Goal: Task Accomplishment & Management: Complete application form

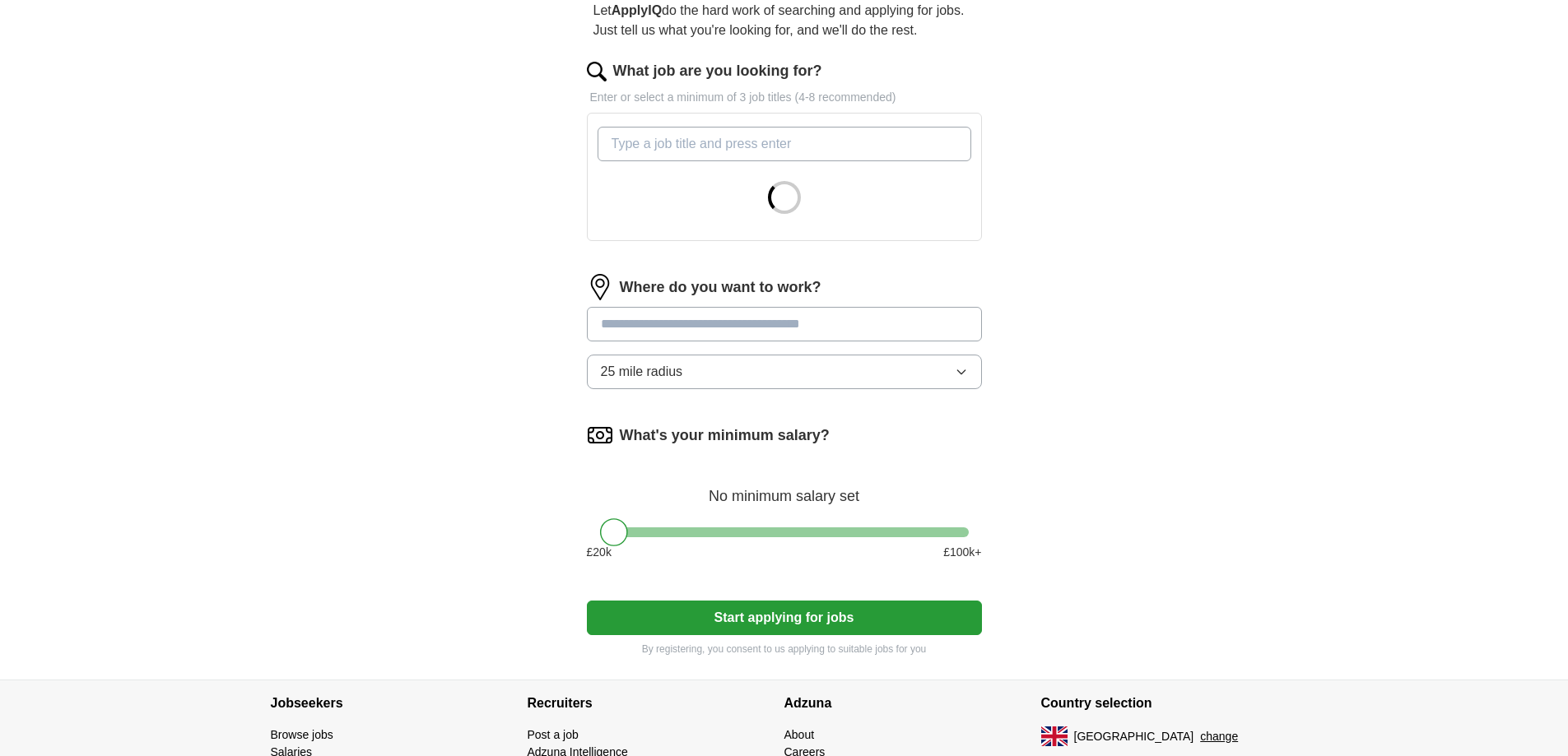
scroll to position [246, 0]
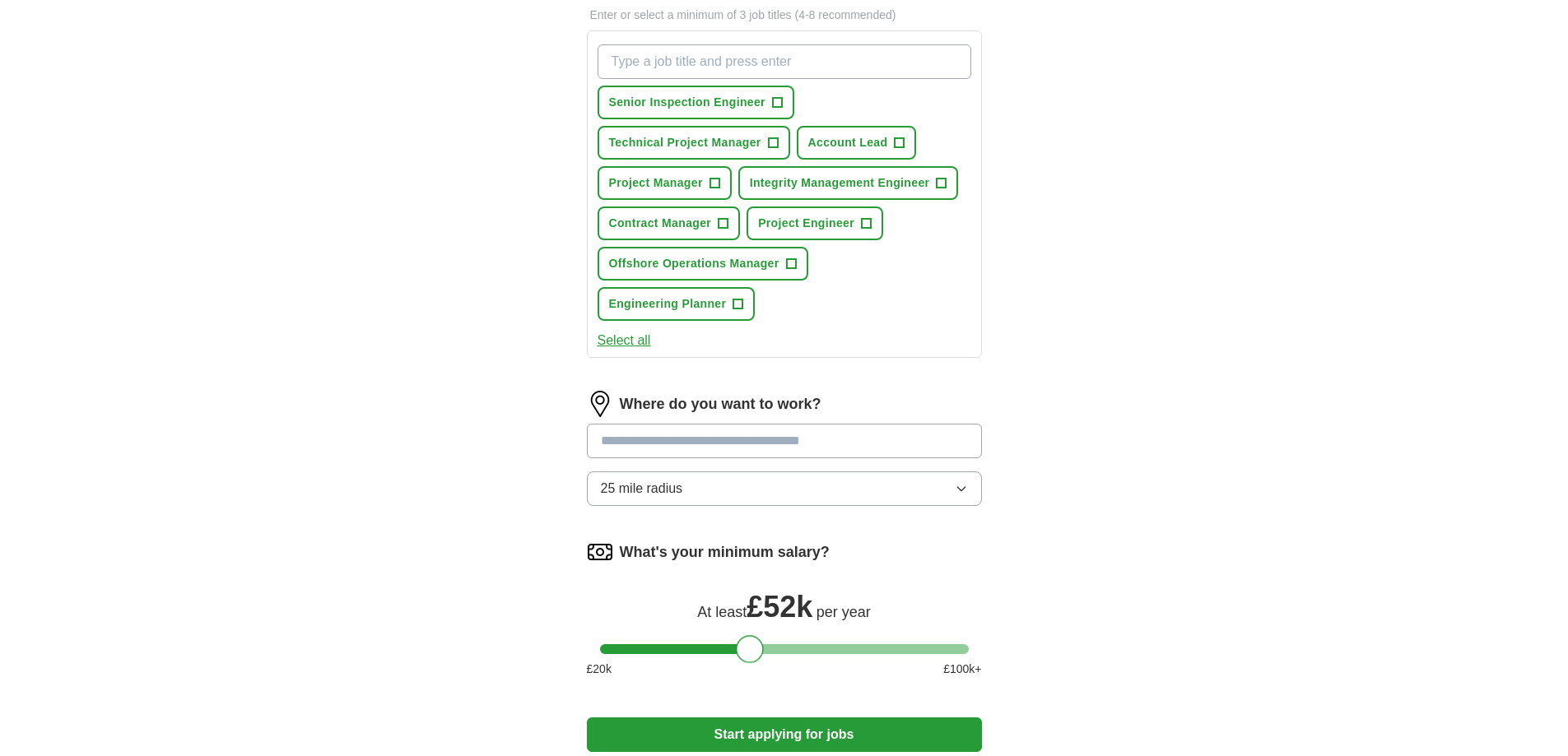
drag, startPoint x: 613, startPoint y: 446, endPoint x: 749, endPoint y: 467, distance: 137.6
click at [749, 467] on form "What job are you looking for? Enter or select a minimum of 3 job titles (4-8 re…" at bounding box center [784, 376] width 395 height 795
click at [1198, 405] on div "ApplyIQ Let ApplyIQ do the hard work of searching and applying for jobs. Just t…" at bounding box center [784, 300] width 1053 height 993
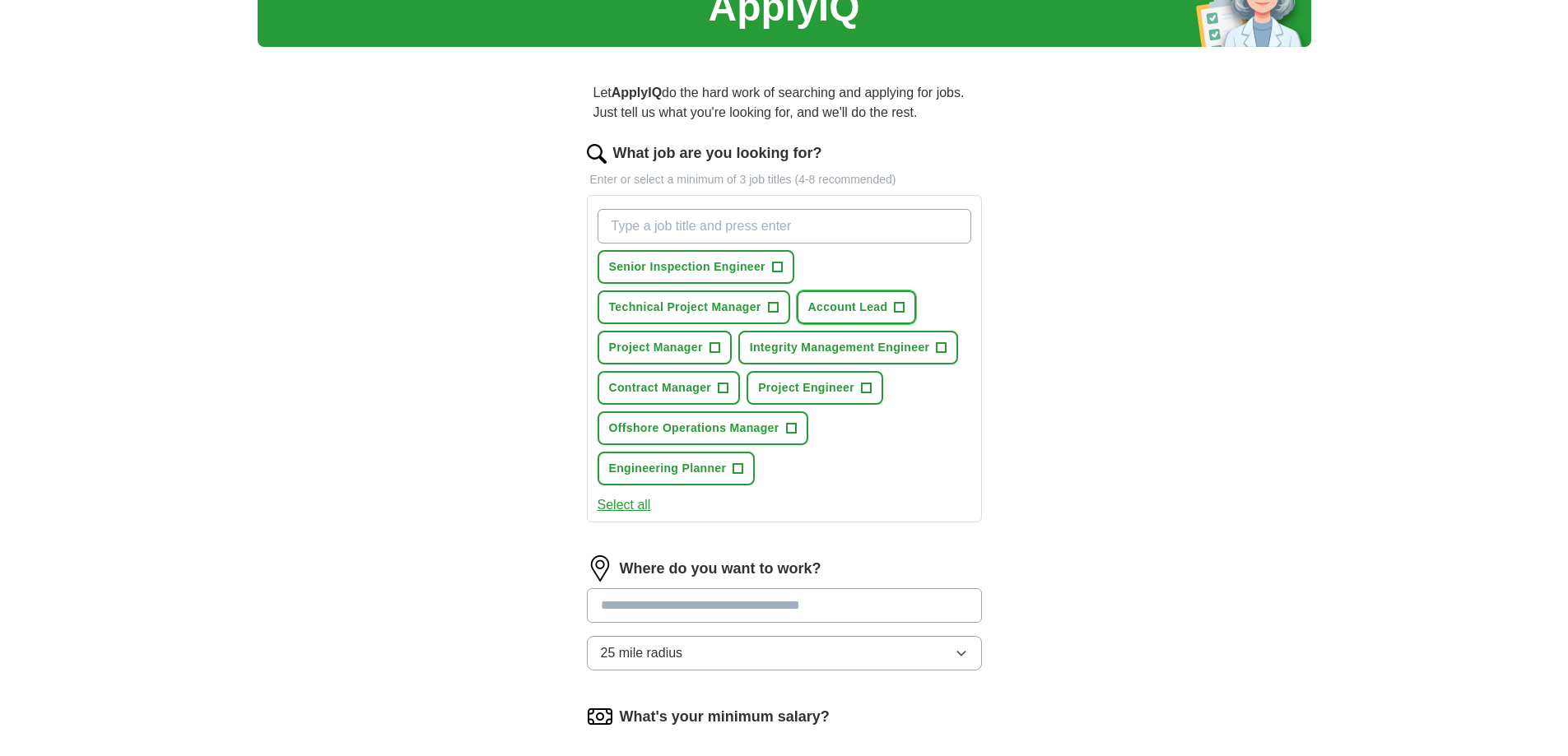
click at [904, 307] on span "+" at bounding box center [899, 308] width 10 height 13
click at [714, 351] on span "+" at bounding box center [715, 348] width 10 height 13
click at [859, 387] on button "Project Engineer +" at bounding box center [814, 387] width 137 height 33
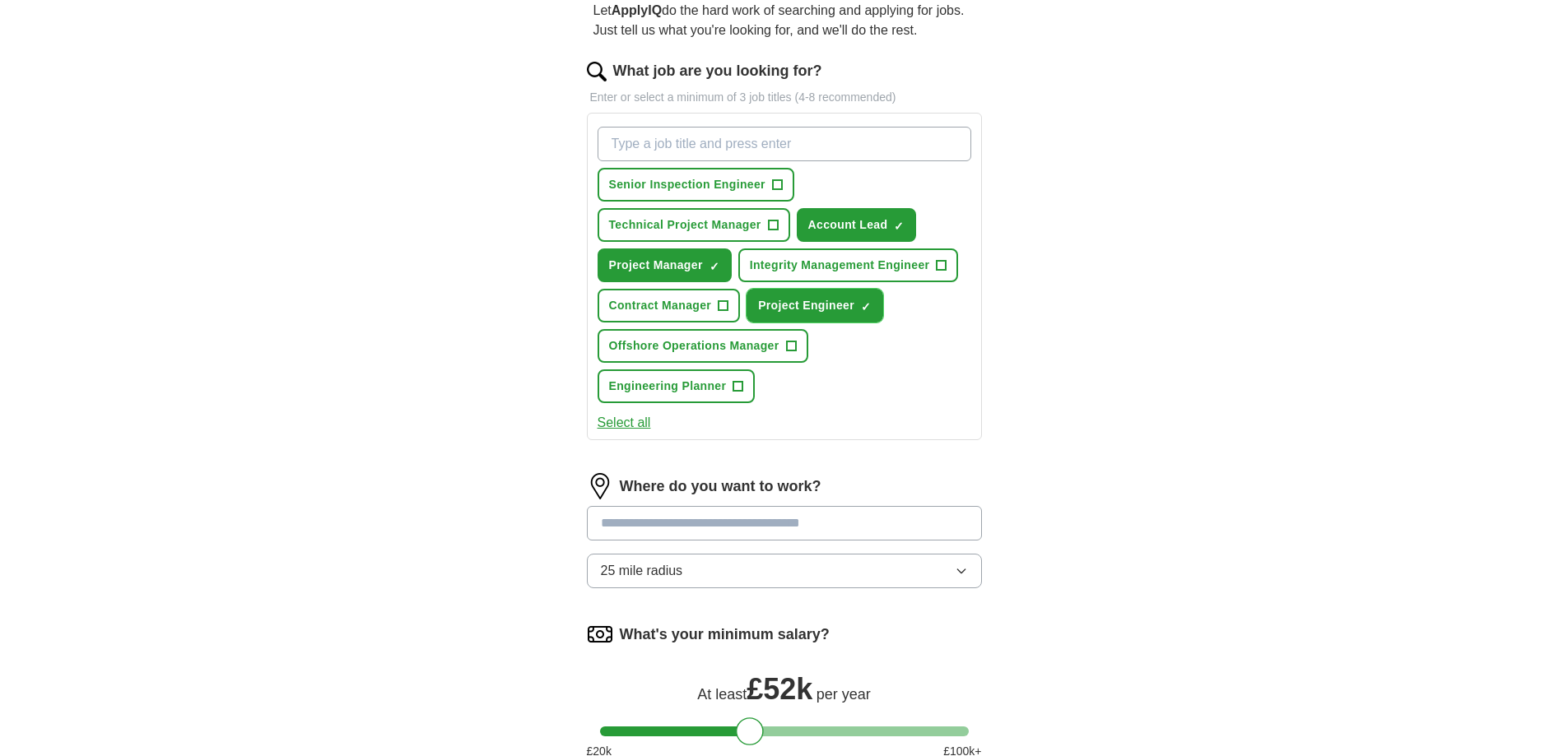
scroll to position [329, 0]
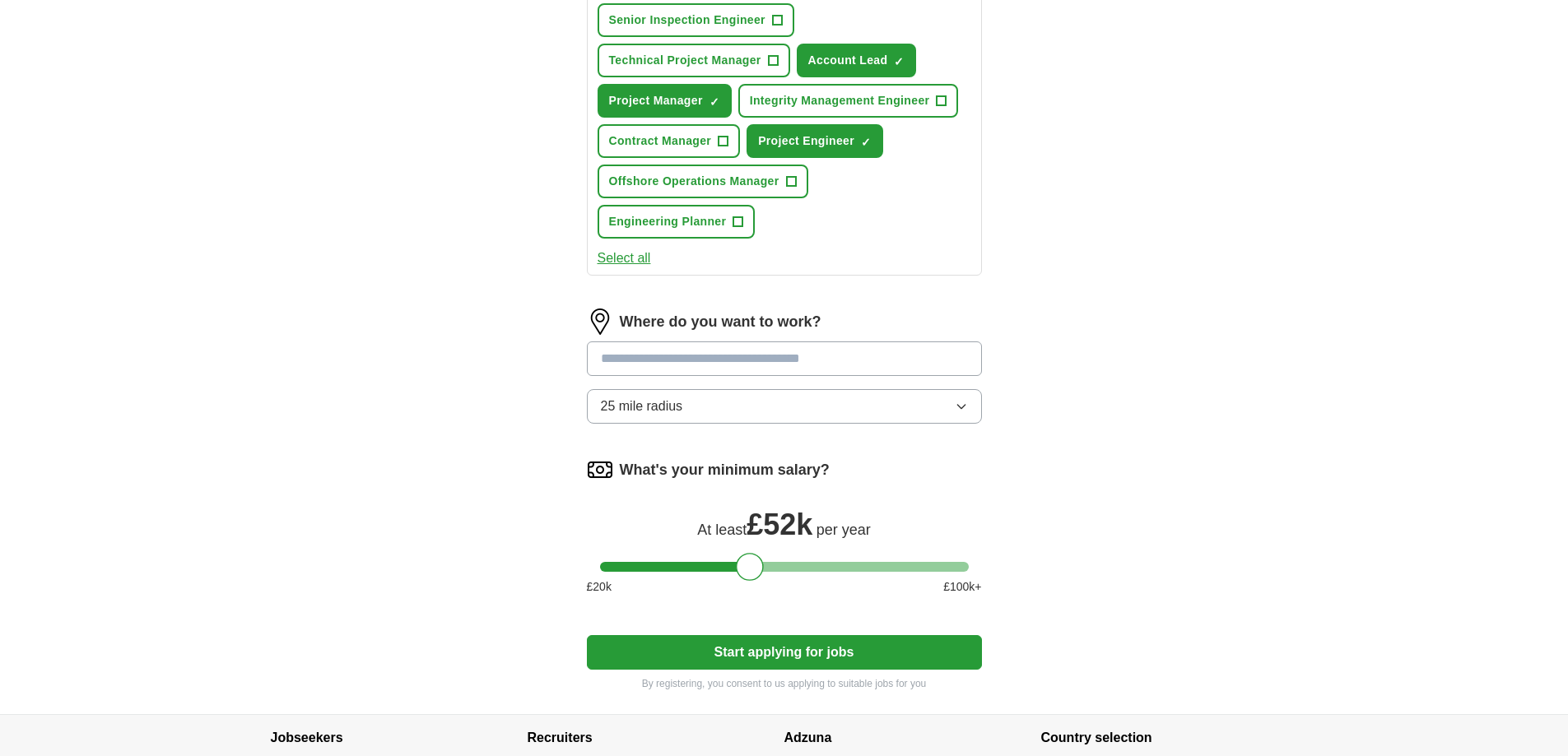
click at [710, 360] on input at bounding box center [784, 359] width 395 height 34
type input "********"
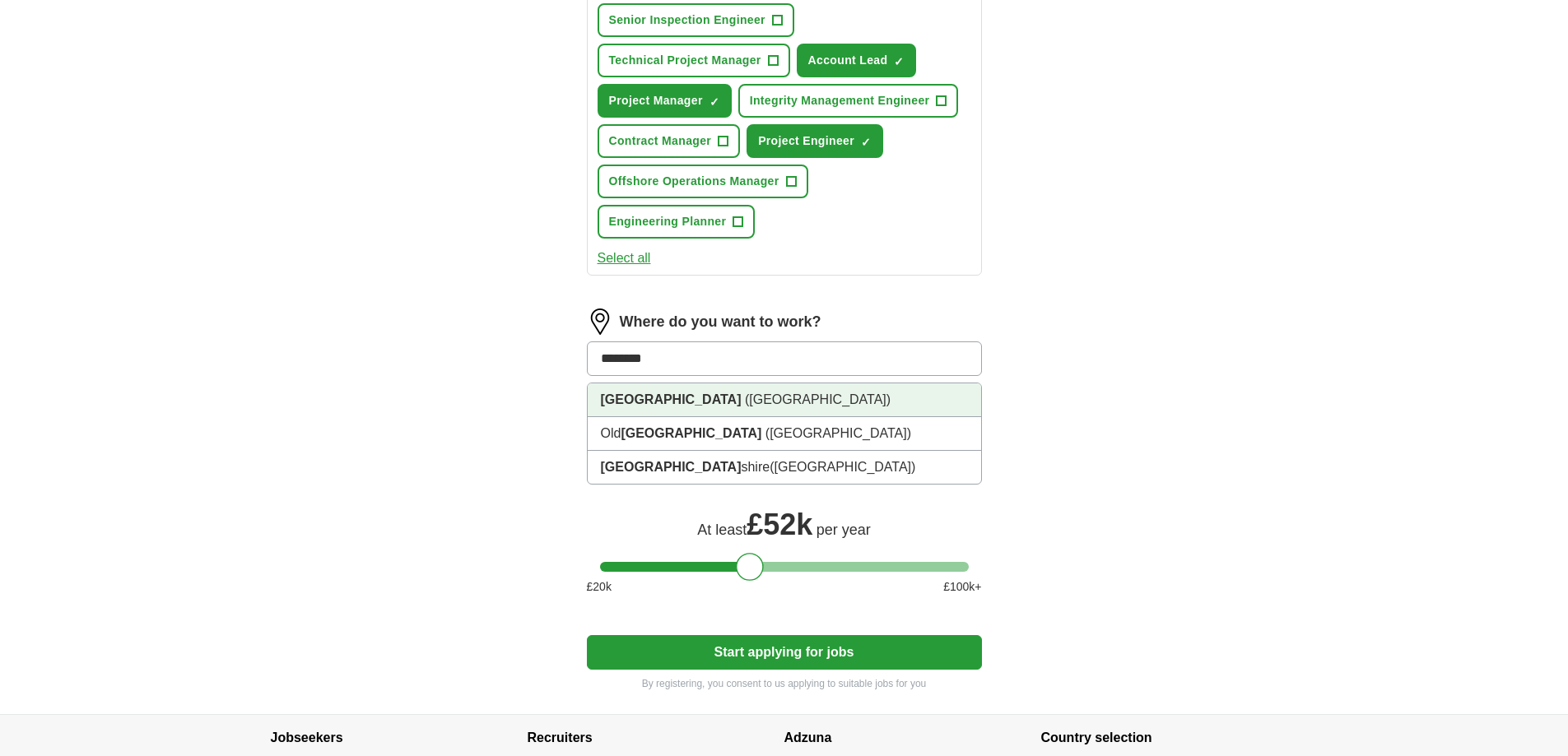
click at [745, 402] on span "([GEOGRAPHIC_DATA])" at bounding box center [817, 399] width 146 height 14
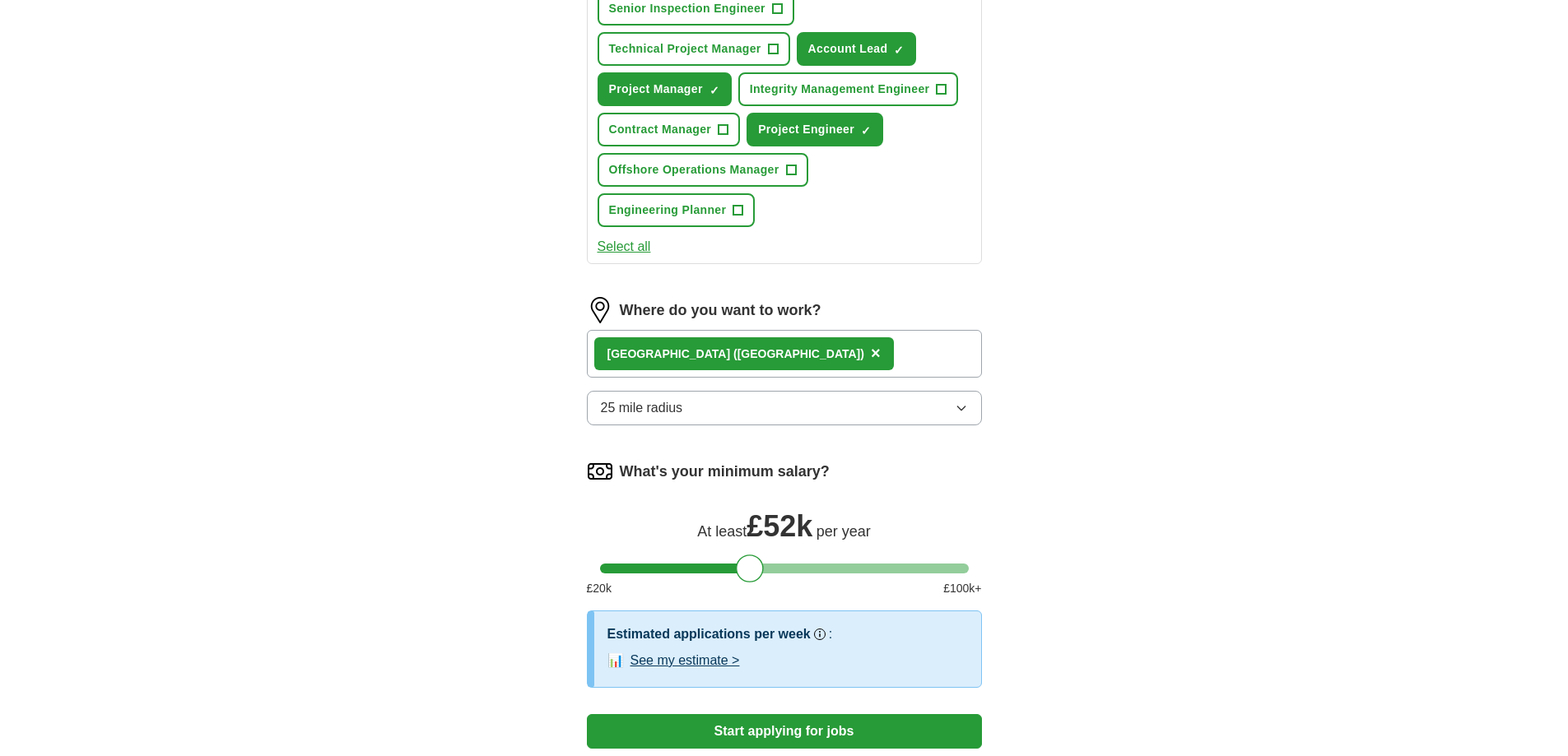
scroll to position [494, 0]
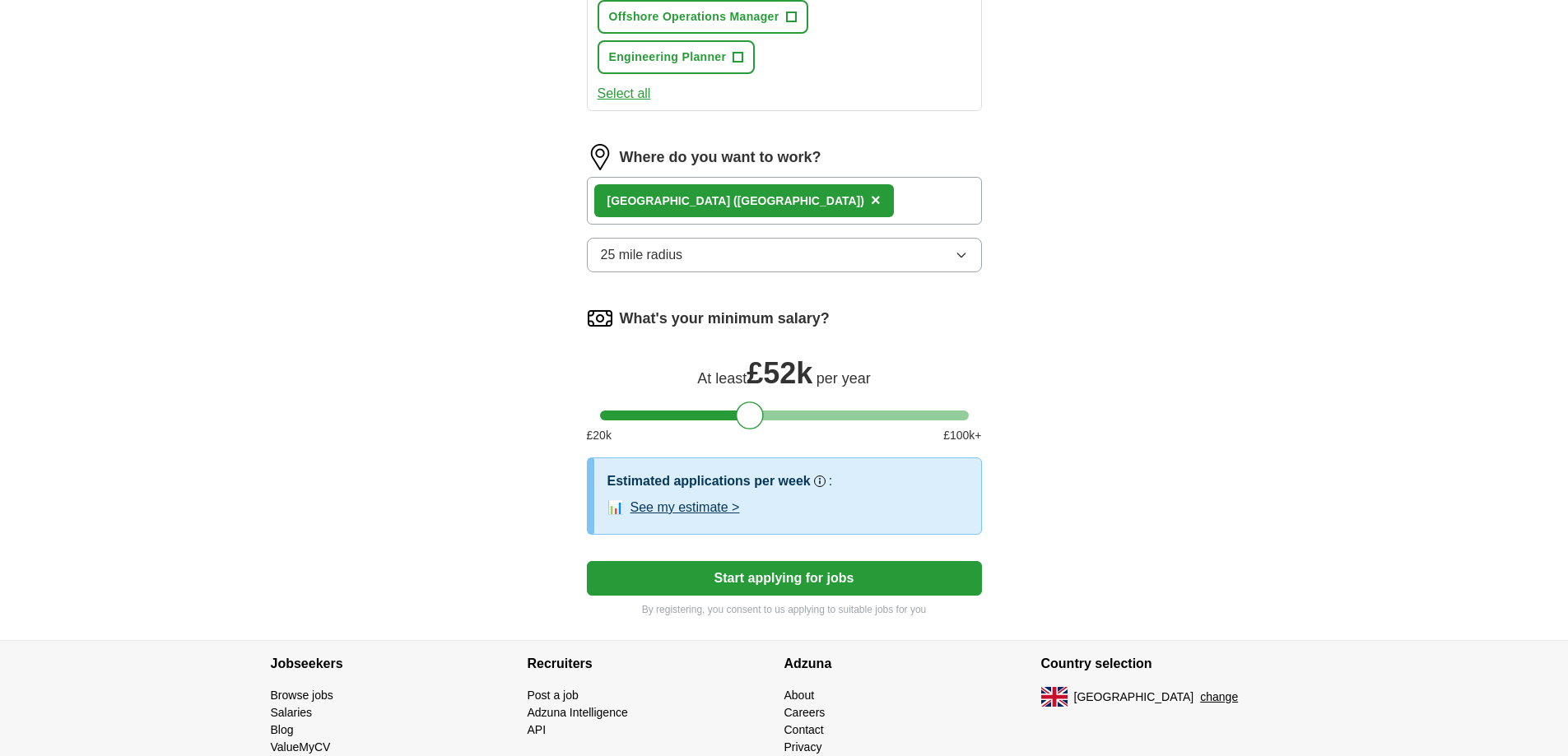
click at [862, 576] on button "Start applying for jobs" at bounding box center [784, 578] width 395 height 34
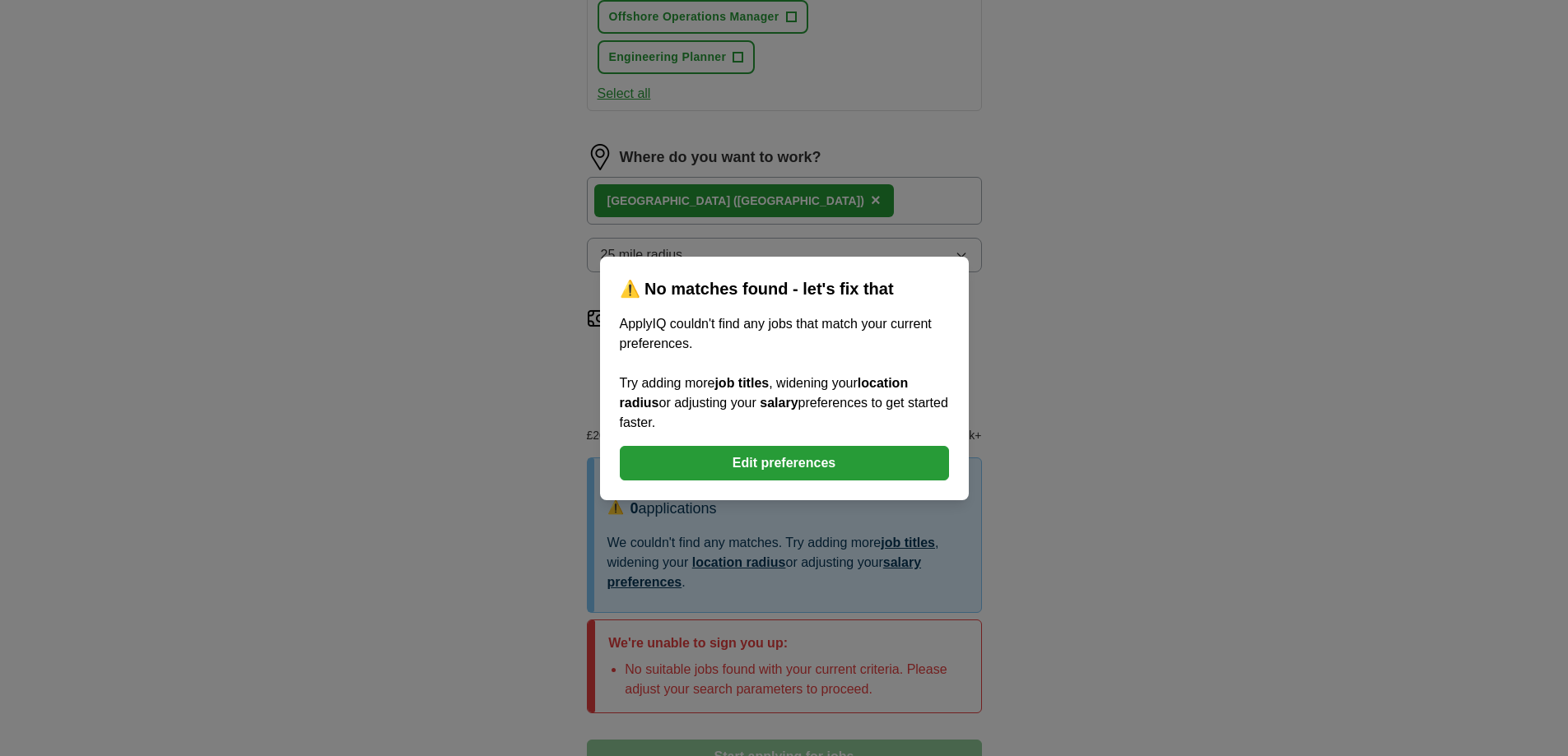
scroll to position [658, 0]
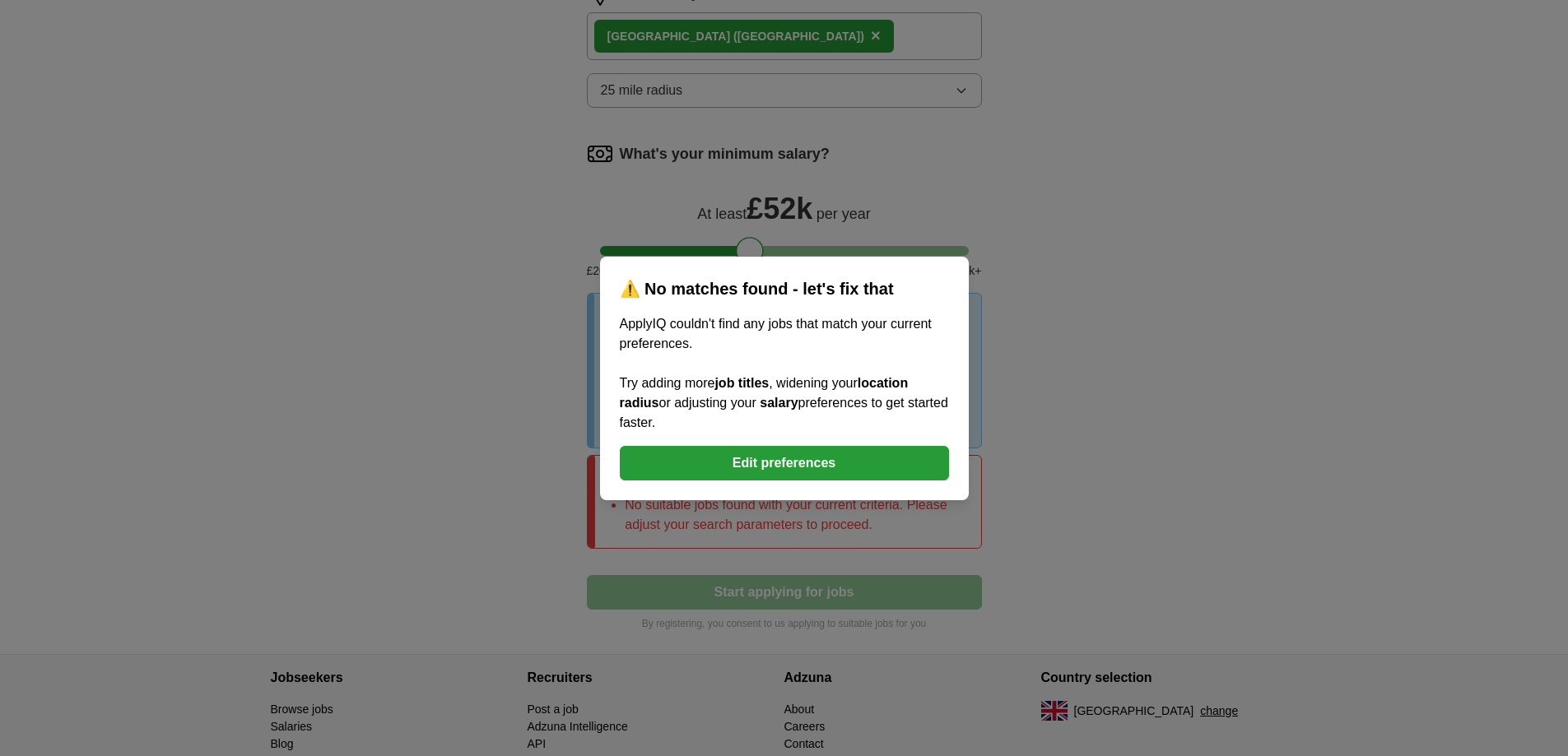
click at [719, 461] on button "Edit preferences" at bounding box center [784, 463] width 329 height 34
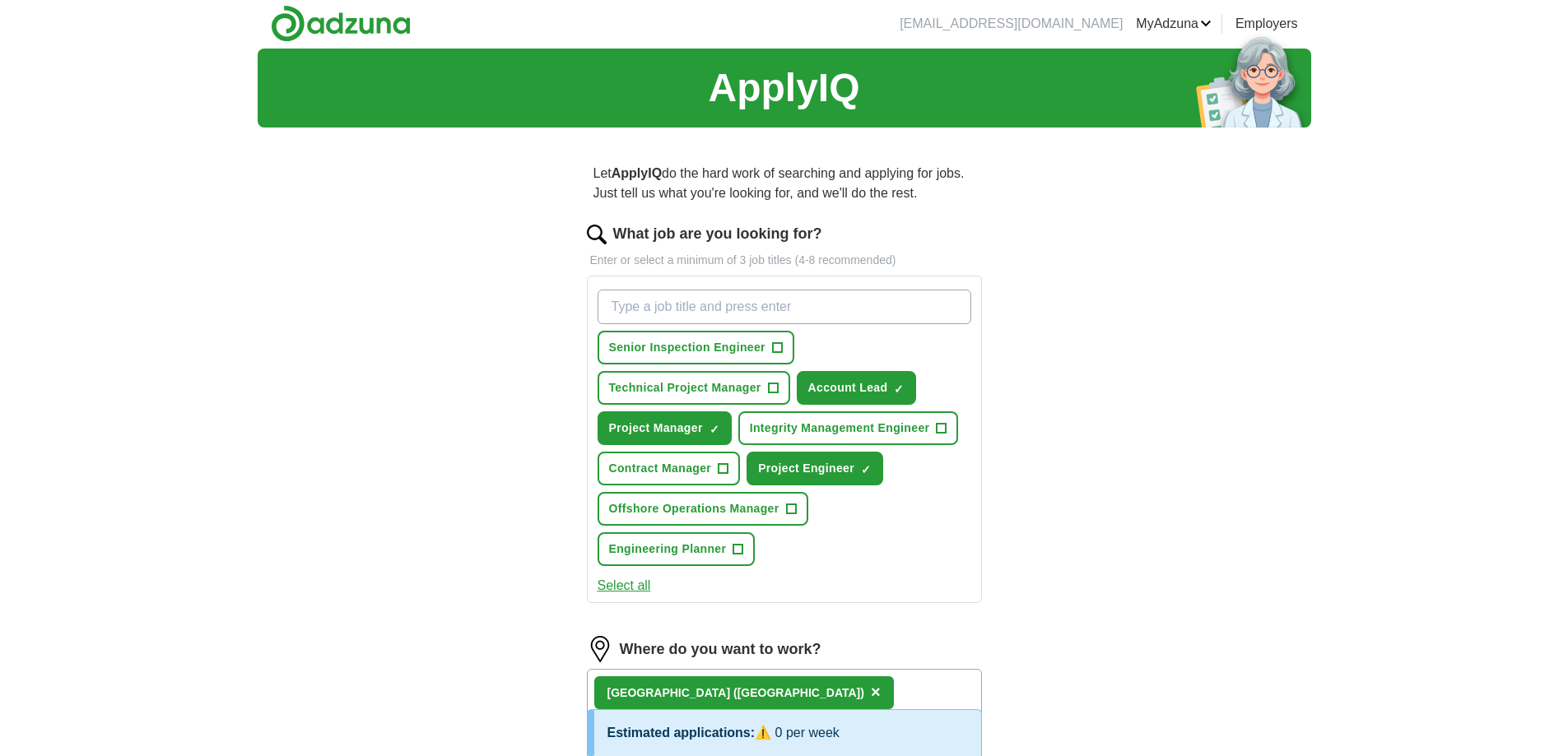
scroll to position [0, 0]
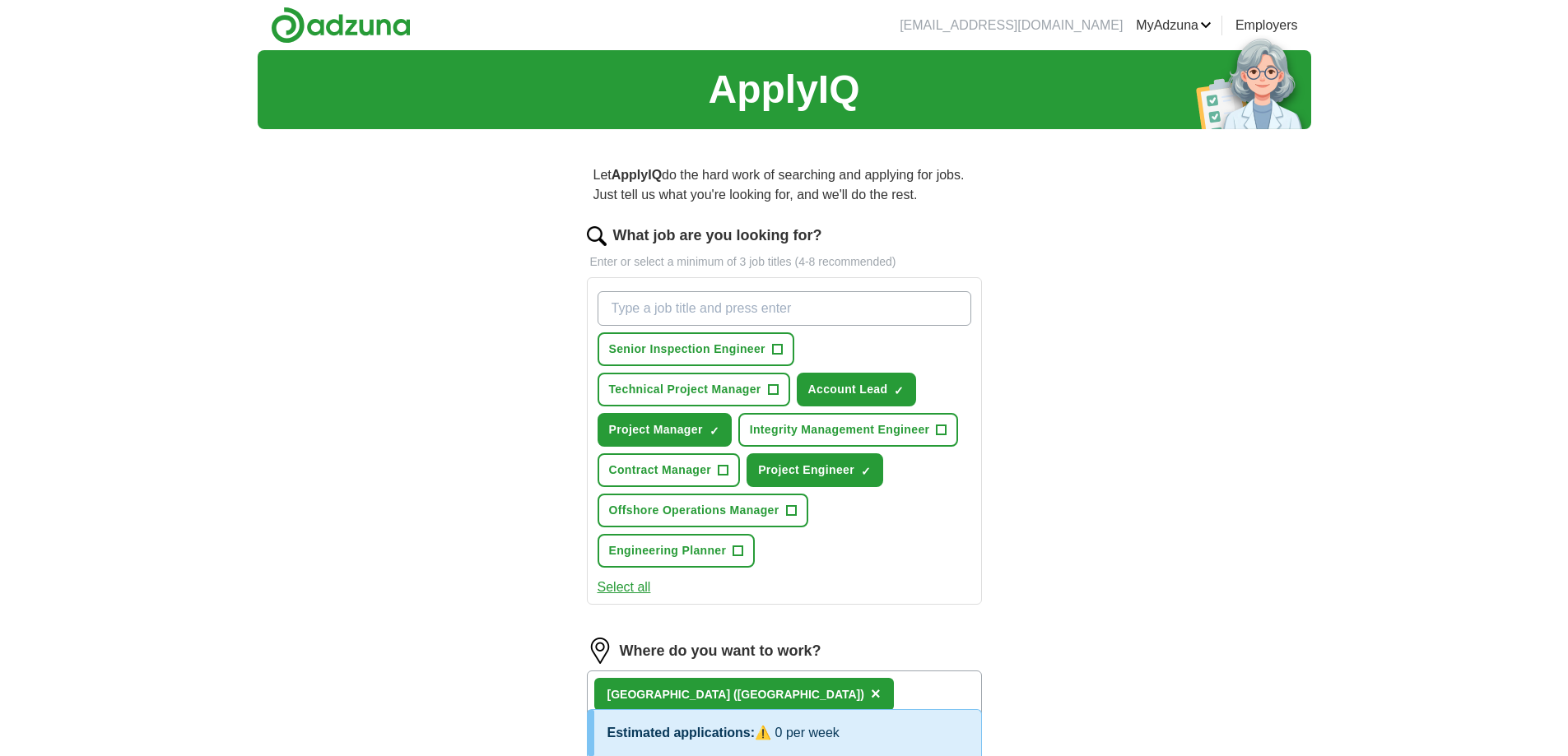
click at [643, 582] on button "Select all" at bounding box center [624, 587] width 53 height 20
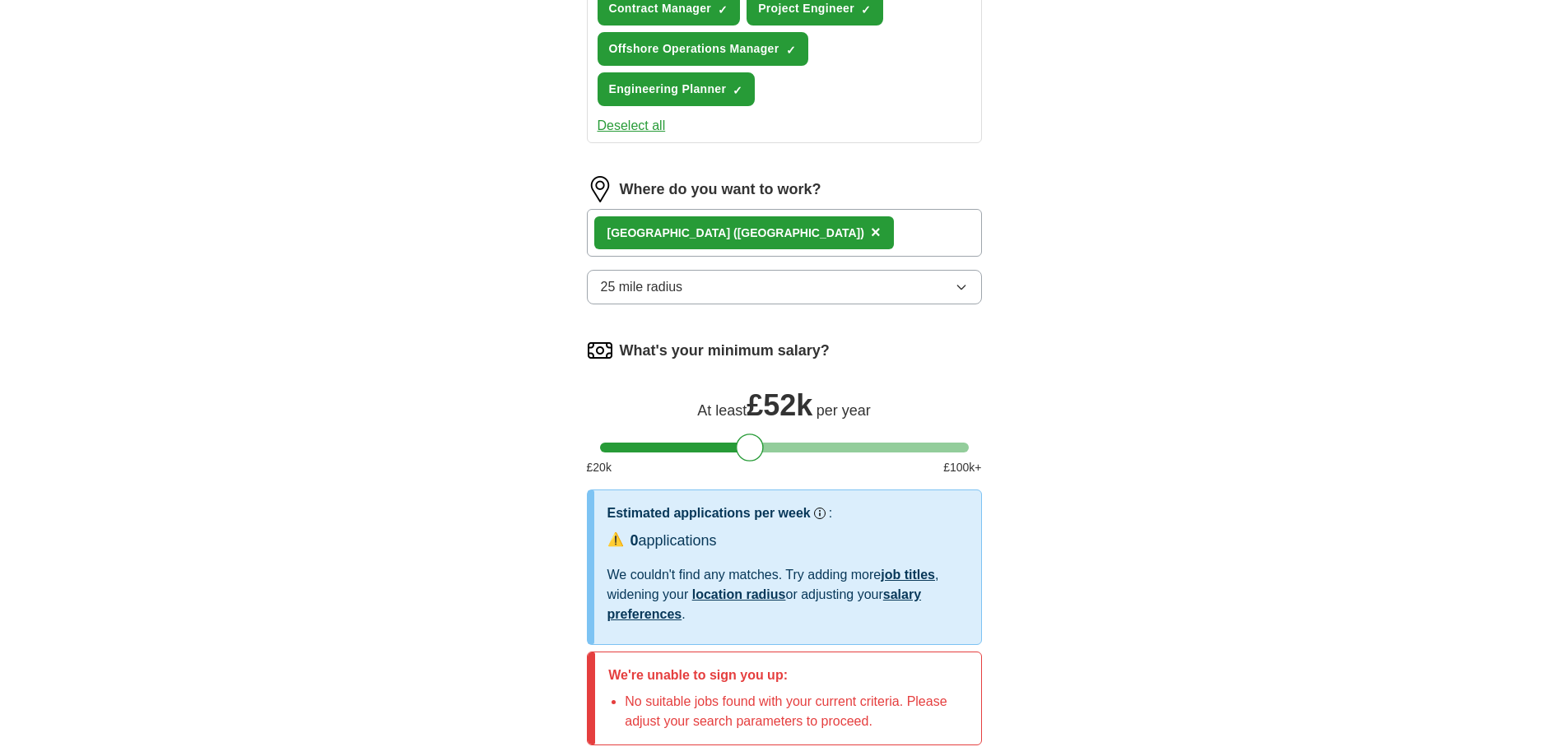
scroll to position [447, 0]
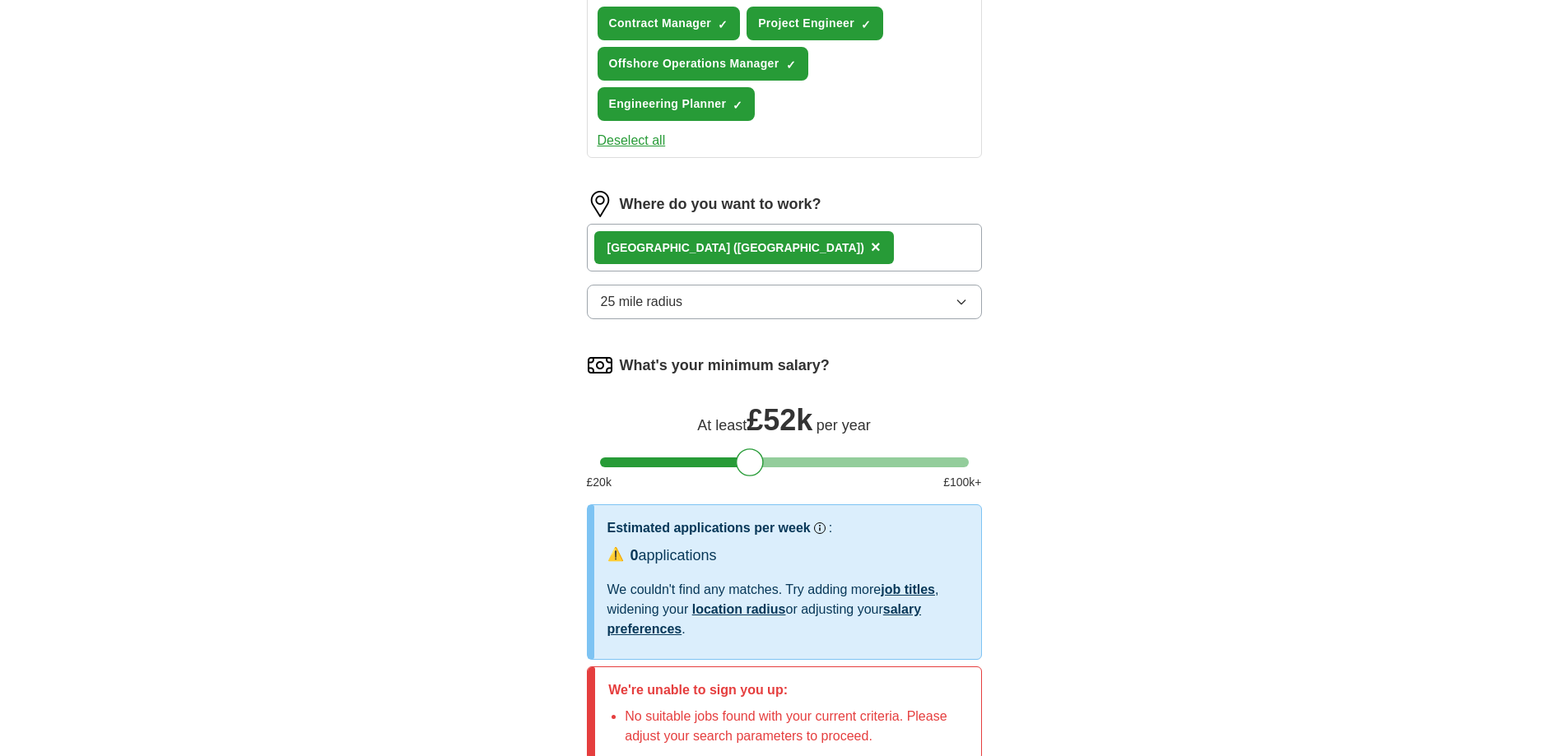
click at [941, 306] on button "25 mile radius" at bounding box center [784, 301] width 395 height 34
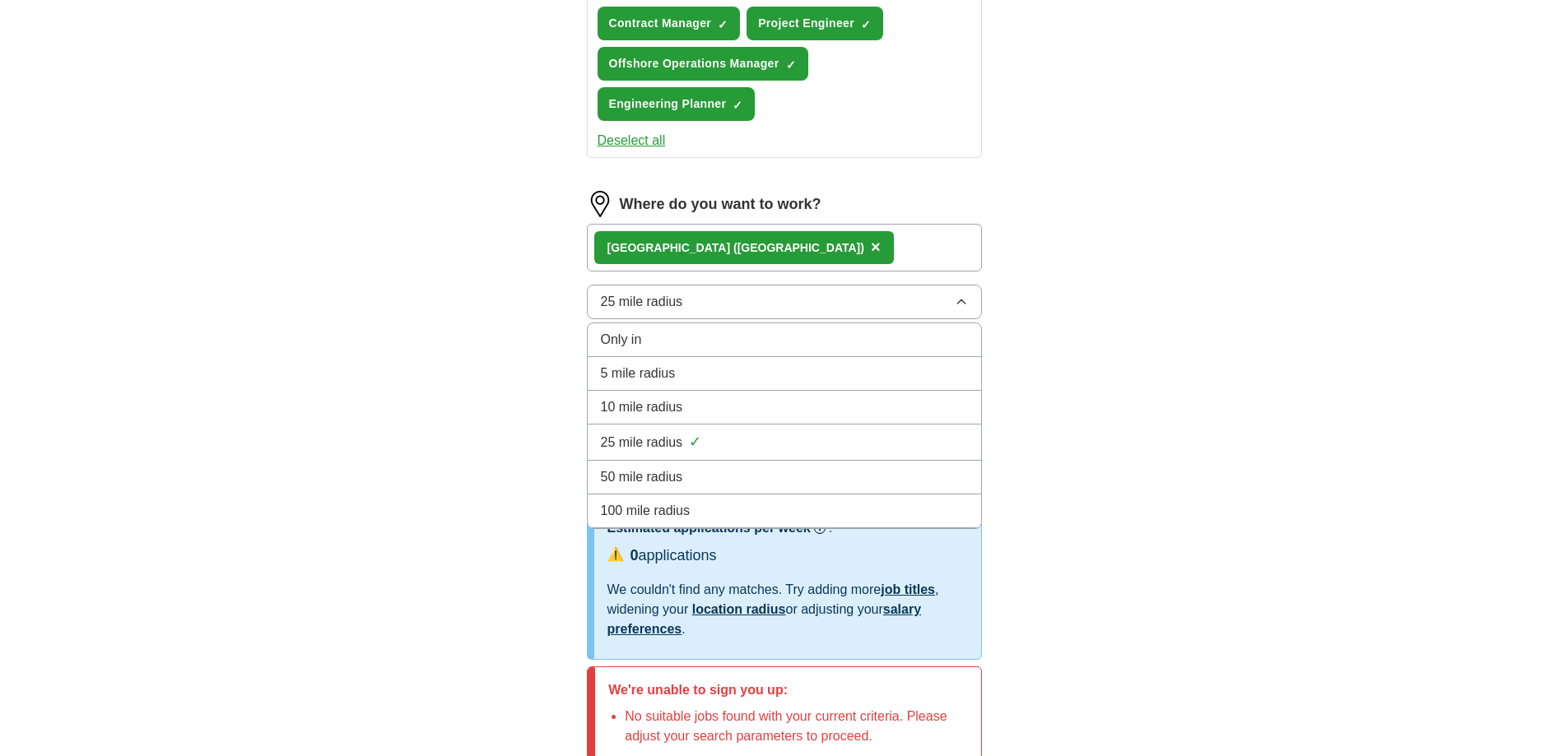
click at [672, 474] on span "50 mile radius" at bounding box center [641, 476] width 82 height 20
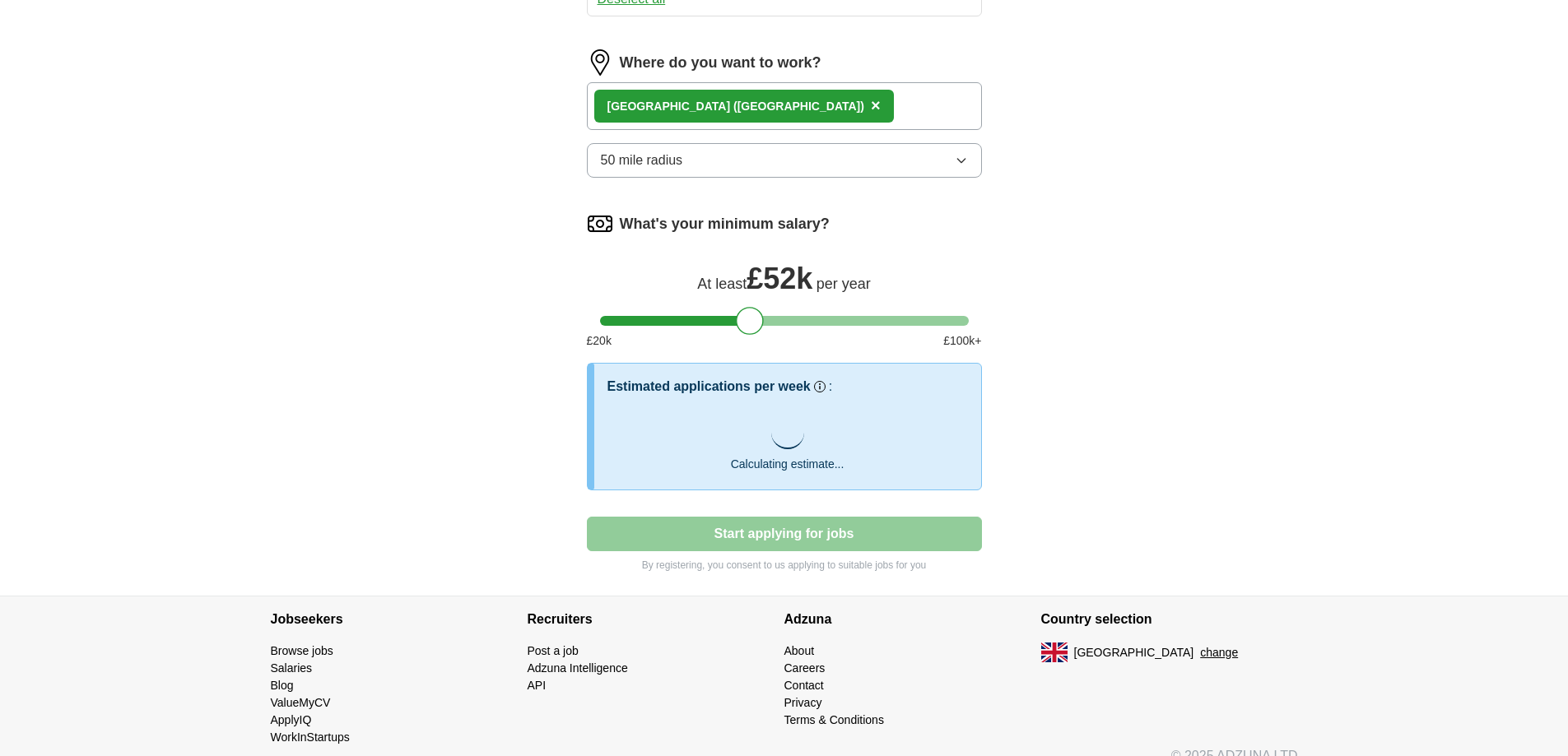
scroll to position [611, 0]
